Goal: Transaction & Acquisition: Purchase product/service

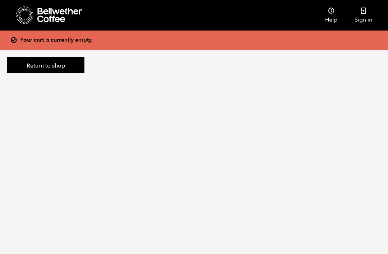
click at [366, 14] on icon at bounding box center [363, 10] width 7 height 7
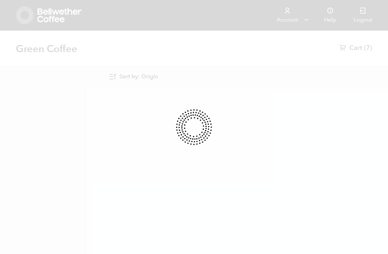
click at [366, 45] on span "(7)" at bounding box center [368, 48] width 8 height 9
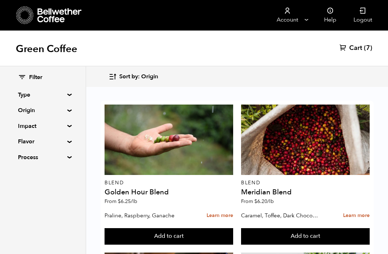
click at [366, 49] on span "(7)" at bounding box center [368, 48] width 8 height 9
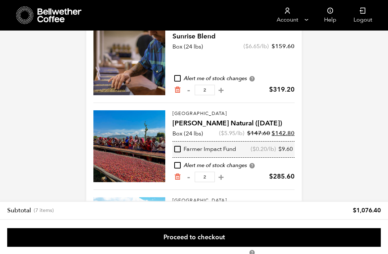
scroll to position [301, 0]
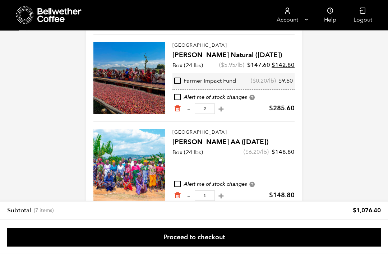
click at [263, 247] on link "Proceed to checkout" at bounding box center [194, 237] width 374 height 19
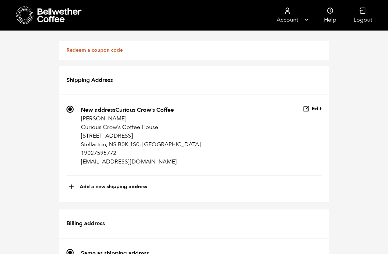
scroll to position [14, 0]
click at [318, 106] on button "Edit" at bounding box center [312, 109] width 19 height 7
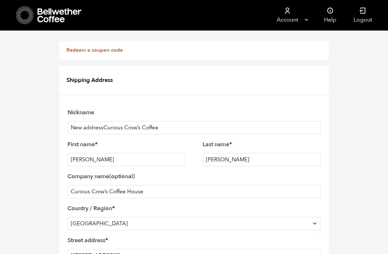
scroll to position [41, 0]
click at [106, 121] on input "New addressCurious Crow’s Coffee" at bounding box center [194, 127] width 253 height 13
type input "Curious Crow’s Coffee"
click at [116, 249] on input "[STREET_ADDRESS]" at bounding box center [194, 255] width 253 height 13
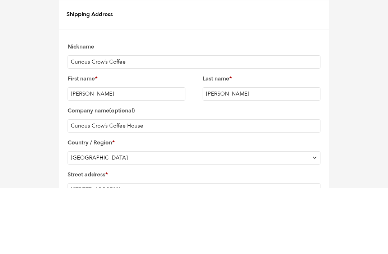
type input "[STREET_ADDRESS]"
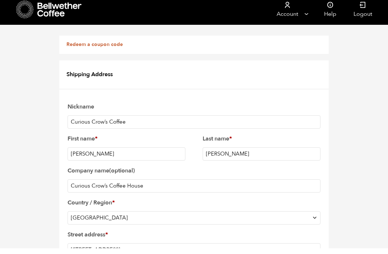
scroll to position [240, 0]
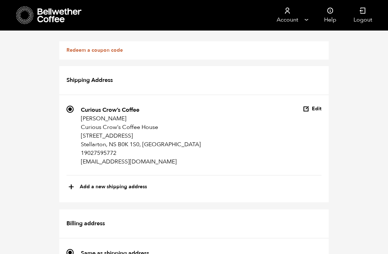
scroll to position [773, 0]
click at [316, 106] on button "Edit" at bounding box center [312, 109] width 19 height 7
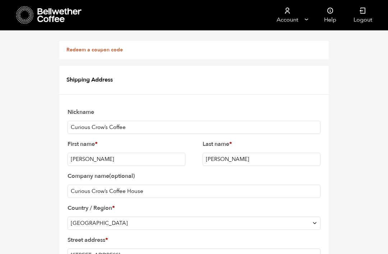
scroll to position [236, 0]
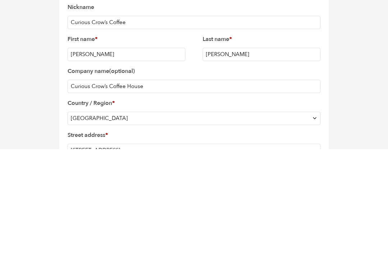
scroll to position [42, 0]
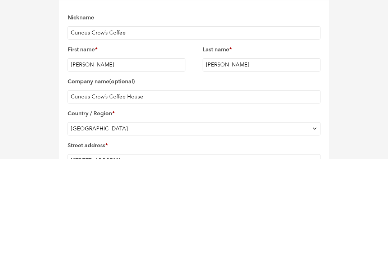
type input "B0K1S0"
click at [313, 217] on select "Select a country / region… [GEOGRAPHIC_DATA] [GEOGRAPHIC_DATA] [GEOGRAPHIC_DATA…" at bounding box center [194, 223] width 253 height 13
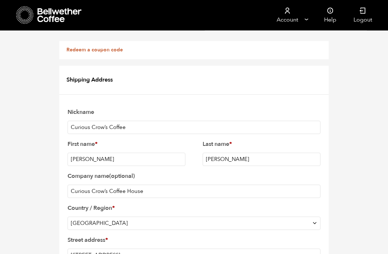
scroll to position [417, 0]
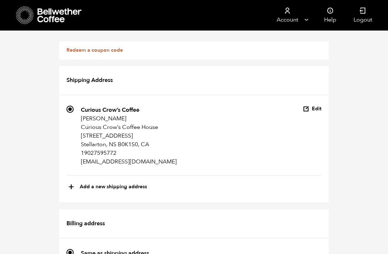
scroll to position [773, 0]
